Goal: Task Accomplishment & Management: Use online tool/utility

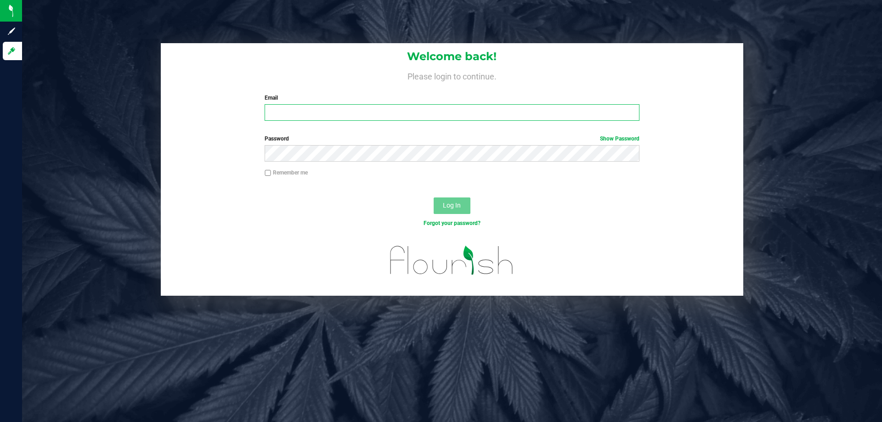
click at [418, 110] on input "Email" at bounding box center [451, 112] width 374 height 17
type input "[EMAIL_ADDRESS][DOMAIN_NAME]"
click at [433, 197] on button "Log In" at bounding box center [451, 205] width 37 height 17
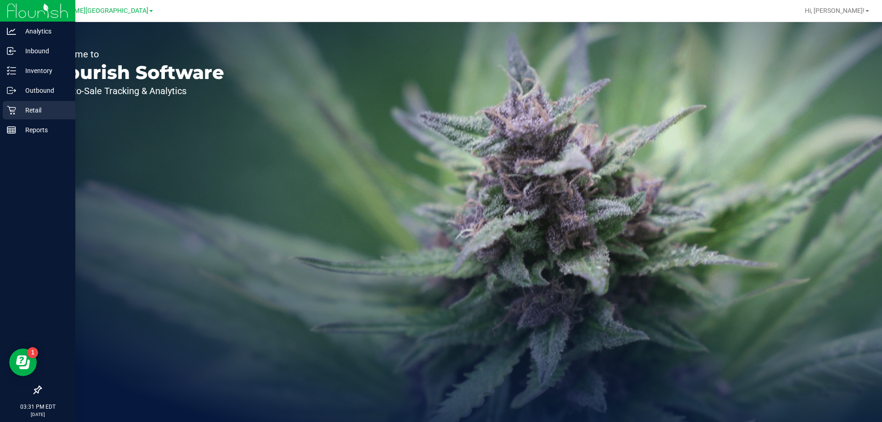
click at [15, 107] on icon at bounding box center [11, 110] width 9 height 9
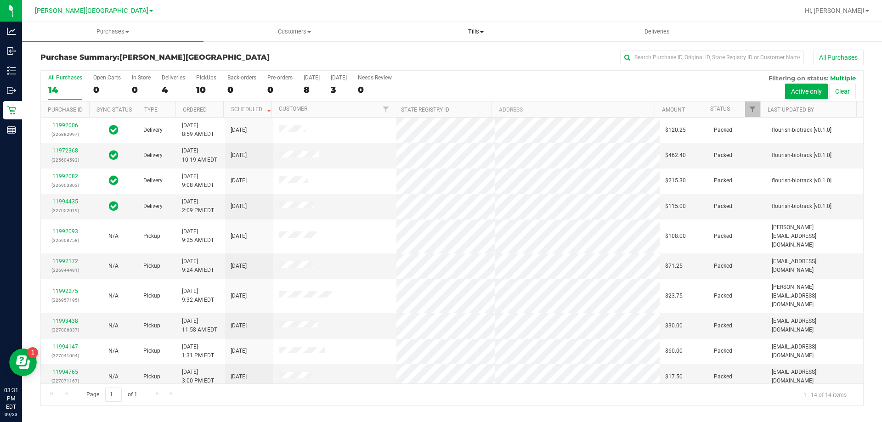
click at [475, 33] on span "Tills" at bounding box center [475, 32] width 180 height 8
click at [417, 56] on span "Manage tills" at bounding box center [416, 55] width 62 height 8
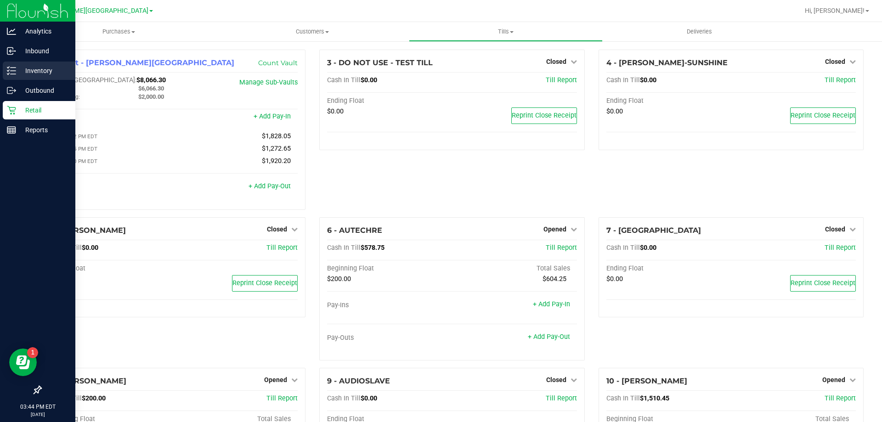
click at [13, 71] on line at bounding box center [13, 71] width 5 height 0
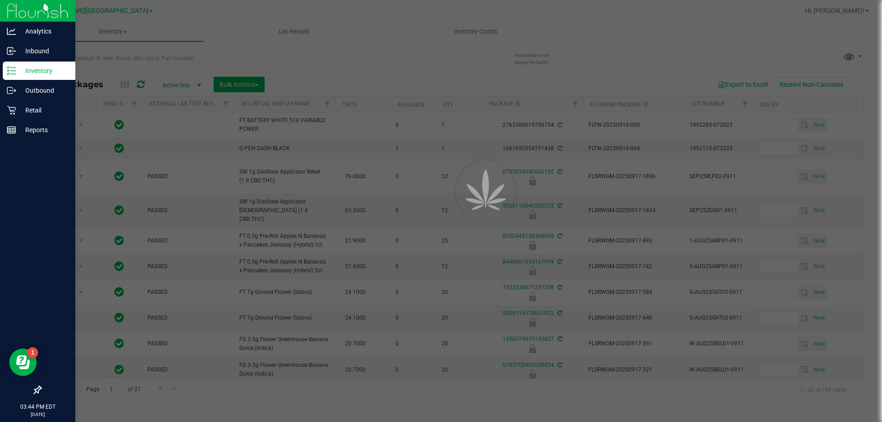
click at [101, 67] on div at bounding box center [441, 211] width 882 height 422
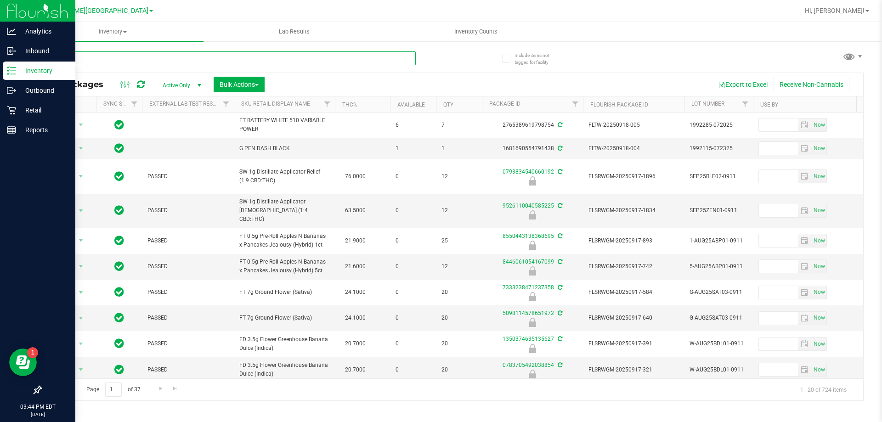
click at [96, 58] on input "text" at bounding box center [227, 58] width 375 height 14
type input "9747834758744098"
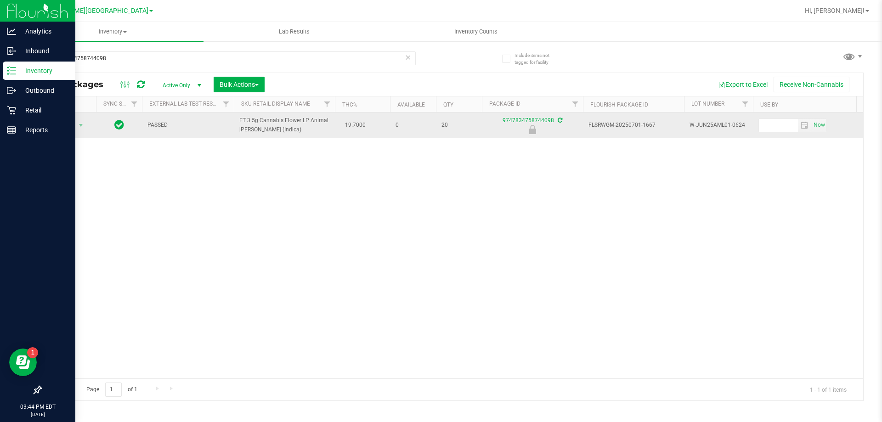
click at [67, 127] on span "Action" at bounding box center [62, 125] width 25 height 13
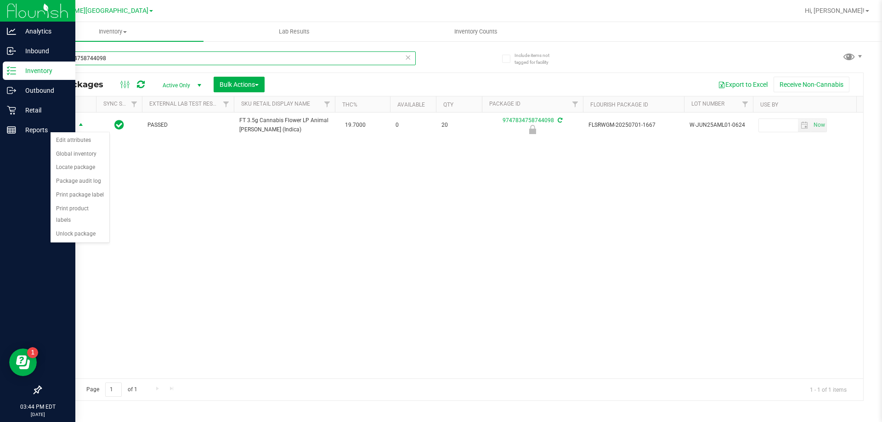
click at [134, 58] on input "9747834758744098" at bounding box center [227, 58] width 375 height 14
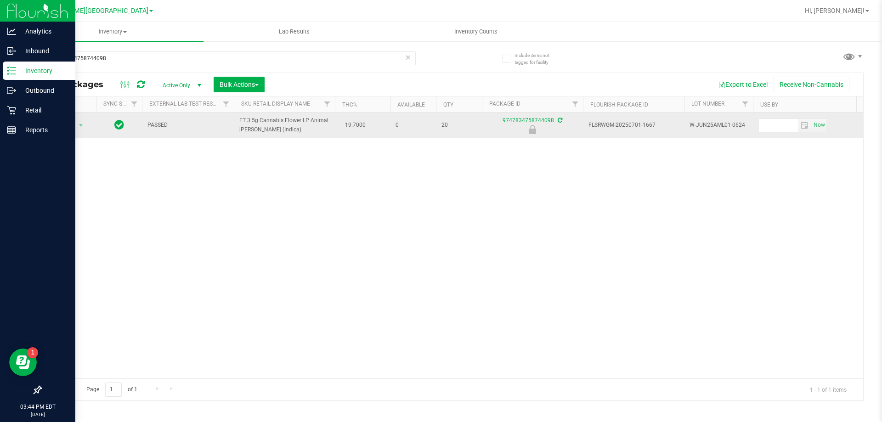
click at [69, 126] on span "Action" at bounding box center [62, 125] width 25 height 13
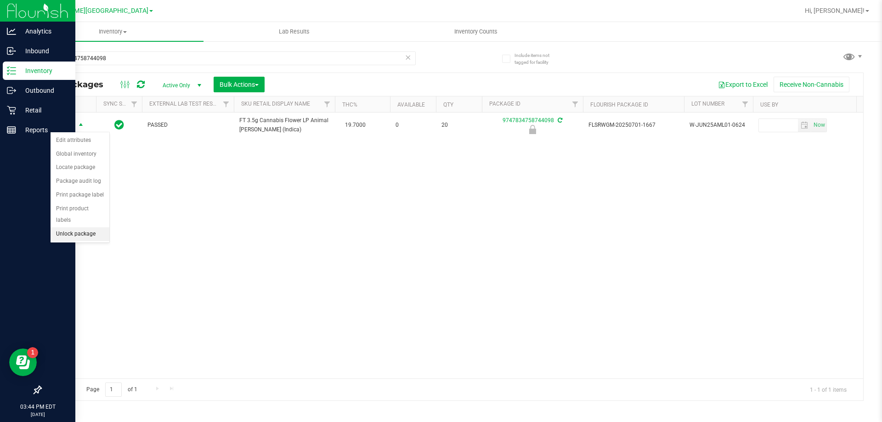
click at [75, 227] on li "Unlock package" at bounding box center [80, 234] width 59 height 14
